Goal: Task Accomplishment & Management: Complete application form

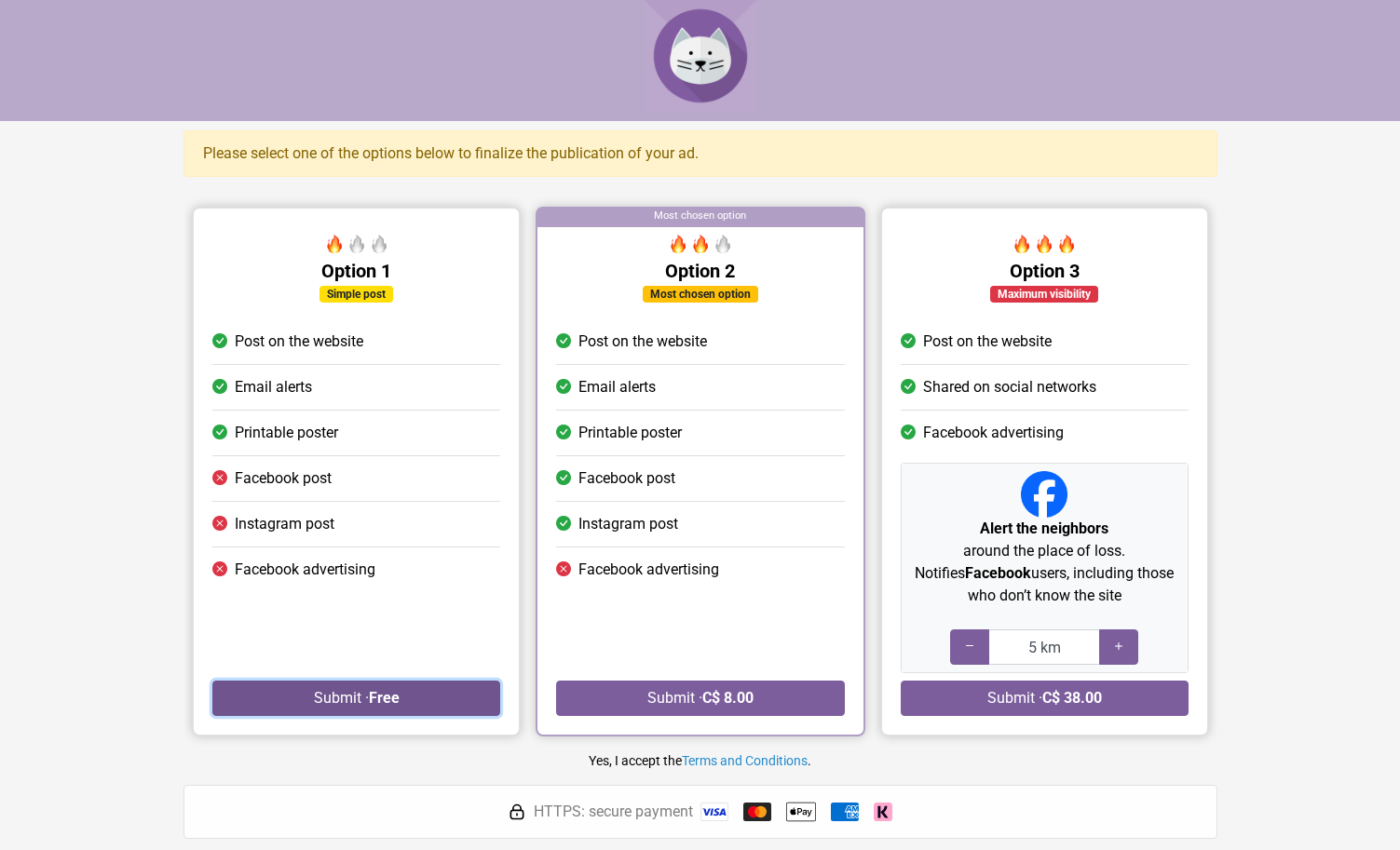
click at [365, 689] on button "Submit · Free" at bounding box center [356, 699] width 288 height 35
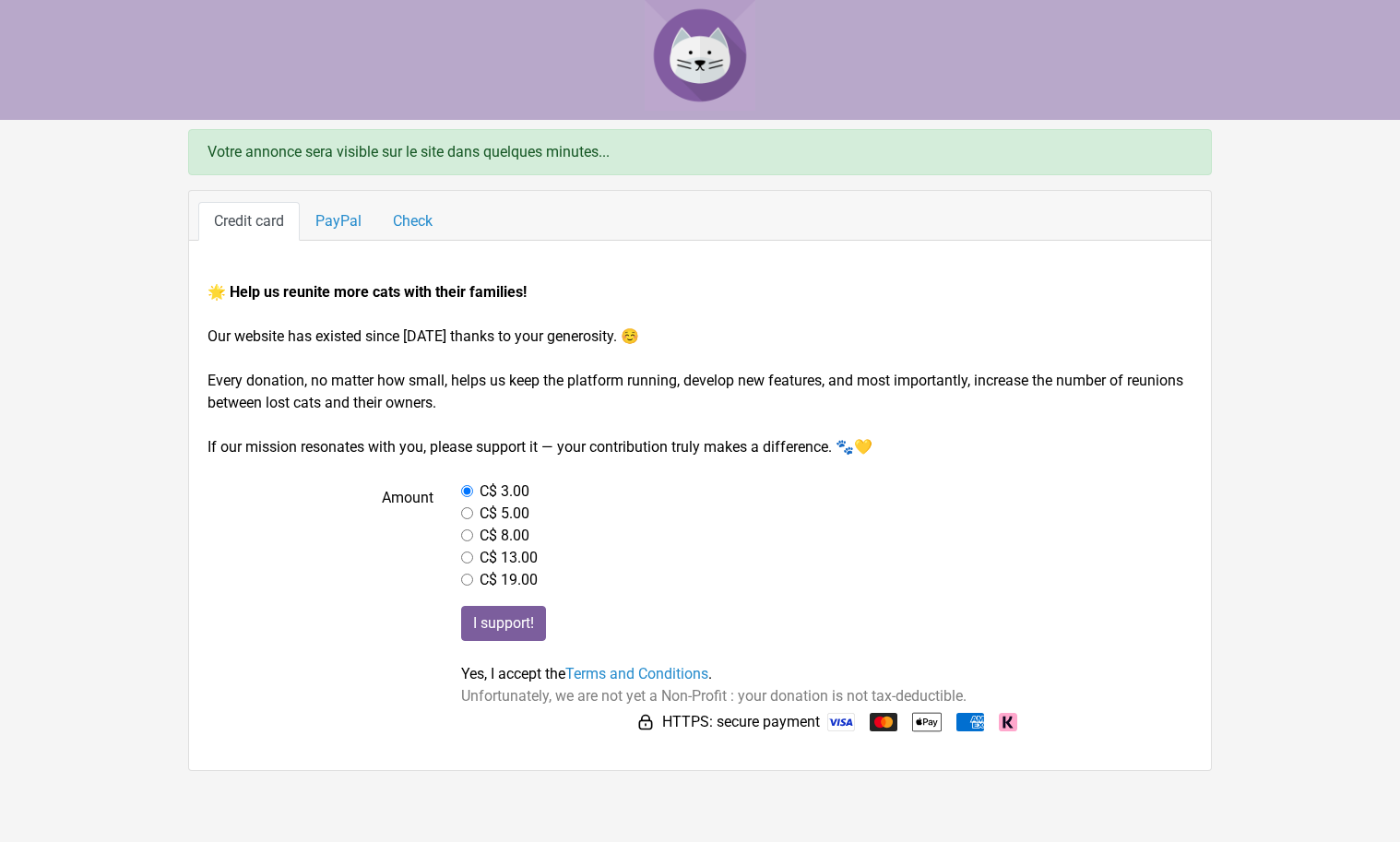
click at [466, 487] on input "radio" at bounding box center [467, 491] width 12 height 12
click at [632, 157] on div "Votre annonce sera visible sur le site dans quelques minutes..." at bounding box center [700, 152] width 1023 height 46
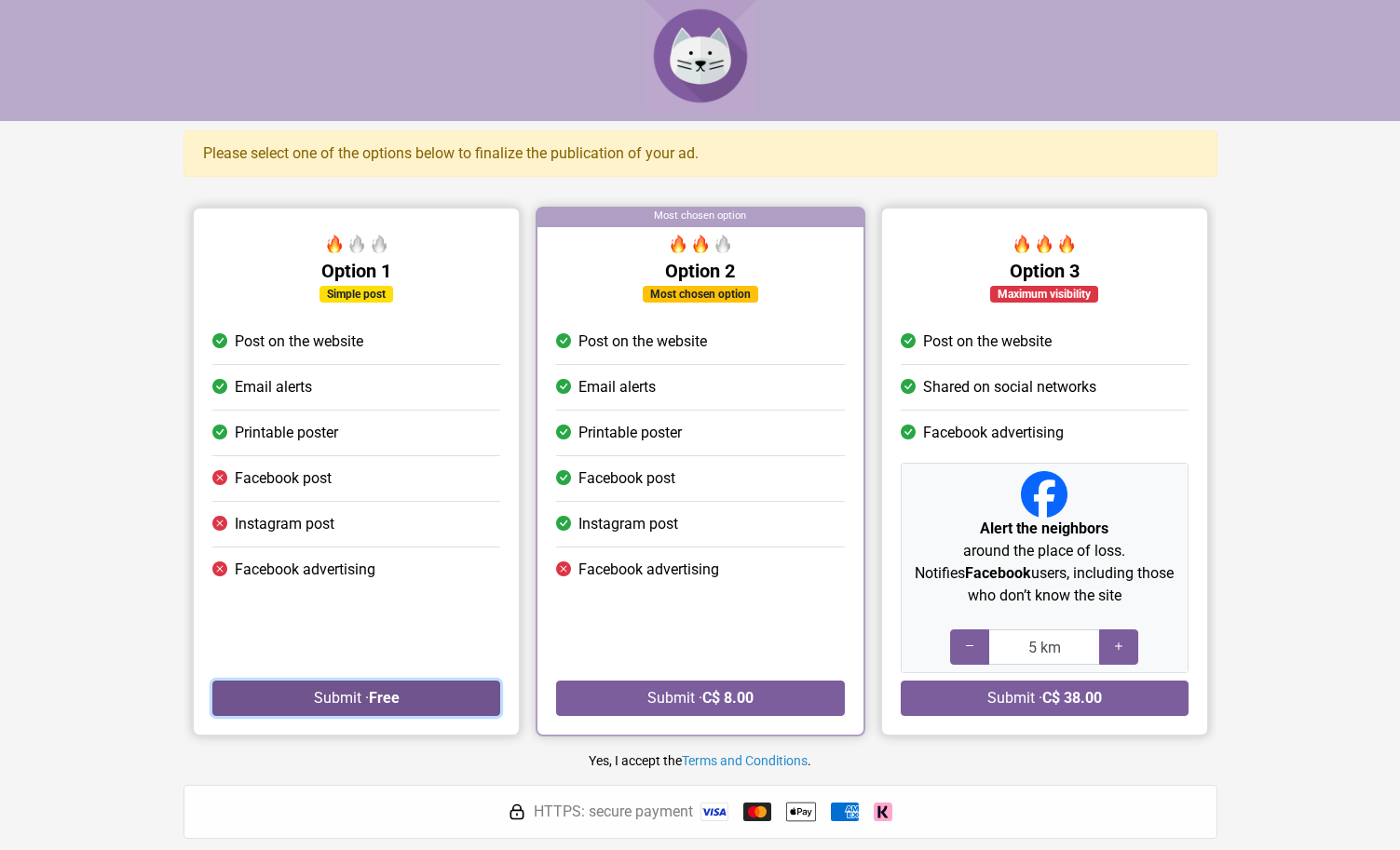
click at [355, 697] on button "Submit · Free" at bounding box center [356, 699] width 288 height 35
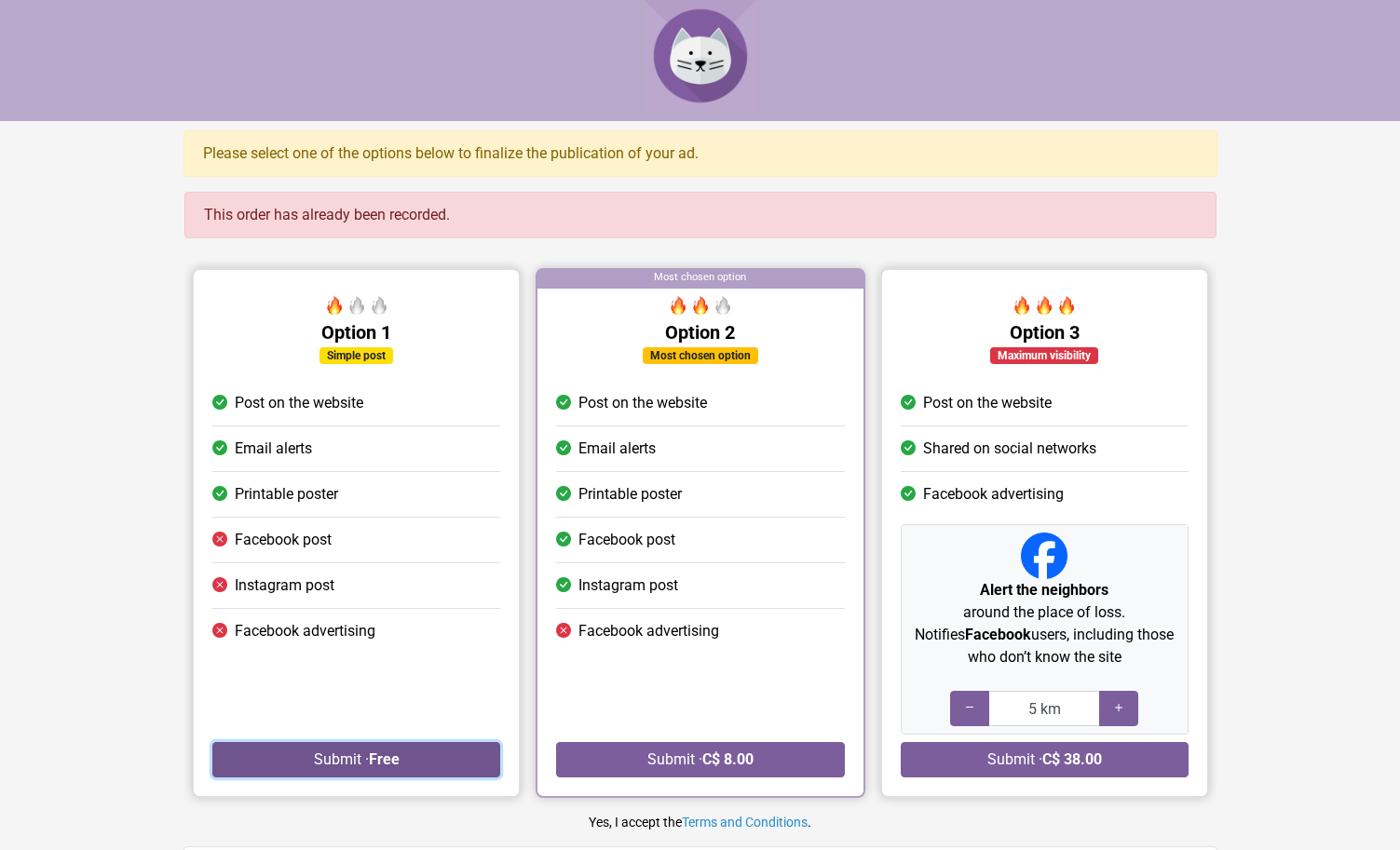
click at [345, 760] on button "Submit · Free" at bounding box center [356, 760] width 288 height 35
click at [344, 760] on button "Submit · Free" at bounding box center [356, 760] width 288 height 35
